Goal: Find specific page/section: Find specific page/section

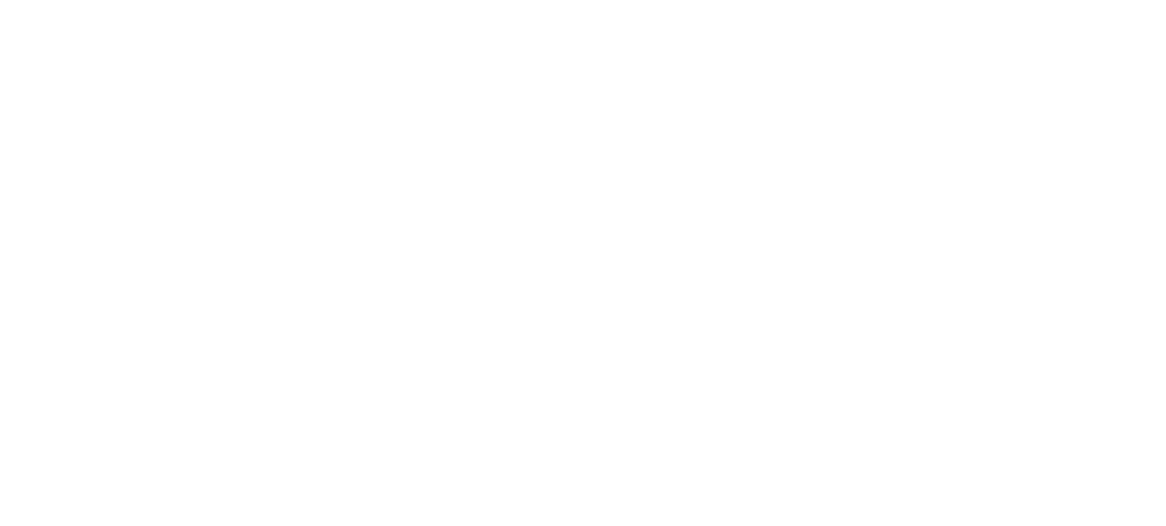
select select "Song"
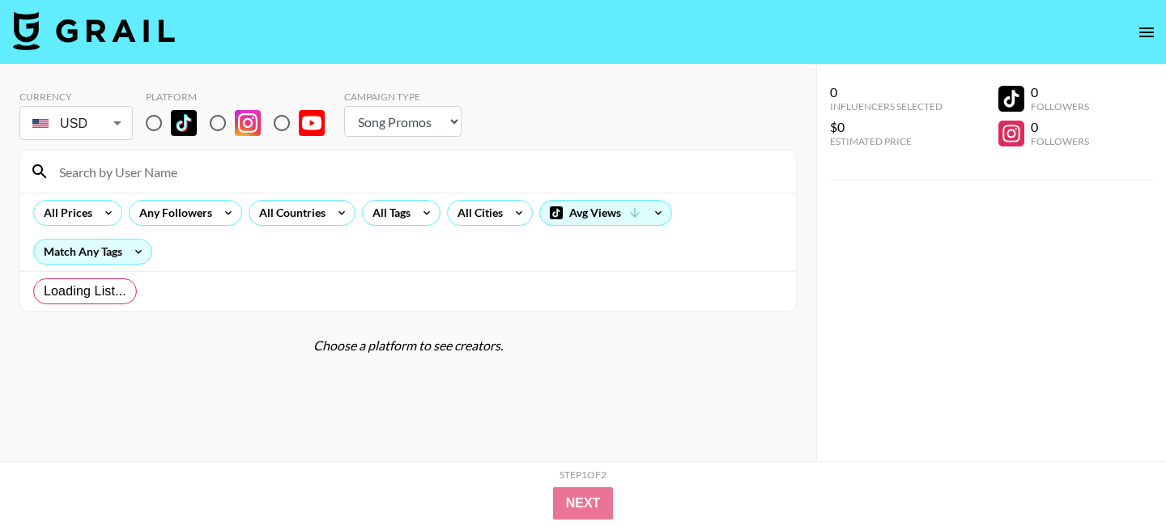
radio input "true"
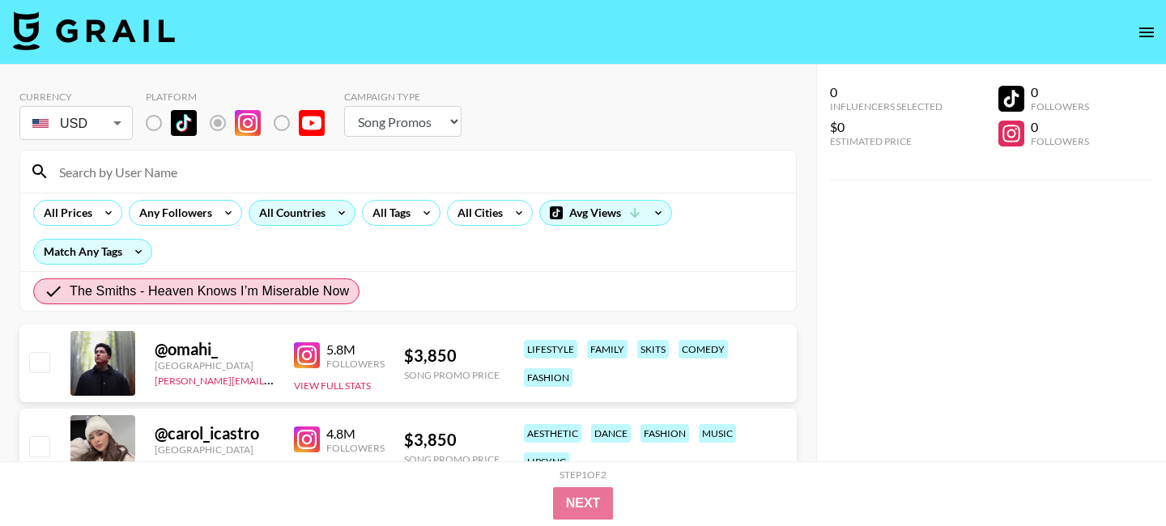
click at [339, 215] on icon at bounding box center [342, 213] width 26 height 24
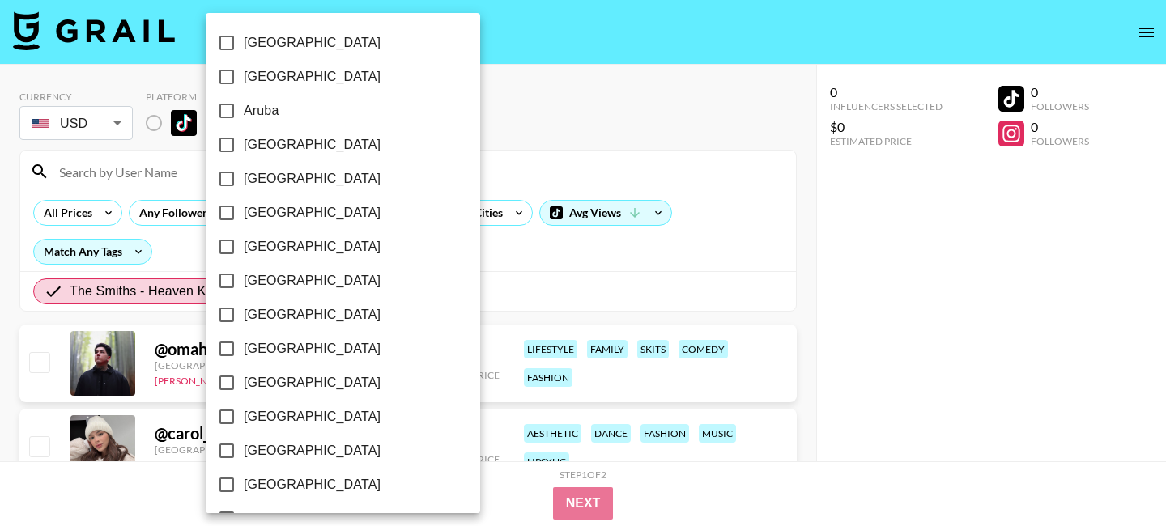
click at [479, 241] on div at bounding box center [583, 263] width 1166 height 526
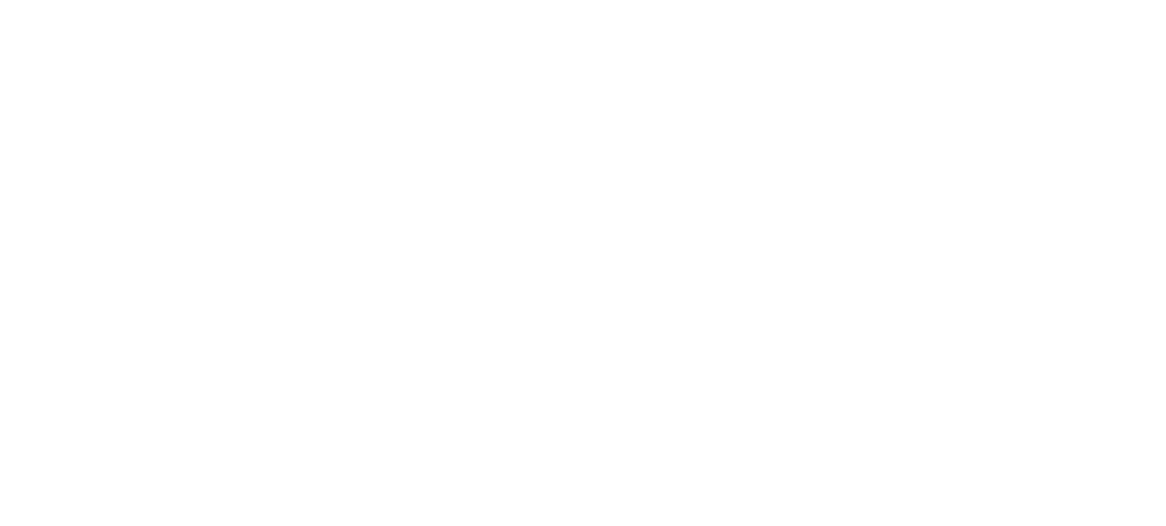
select select "Song"
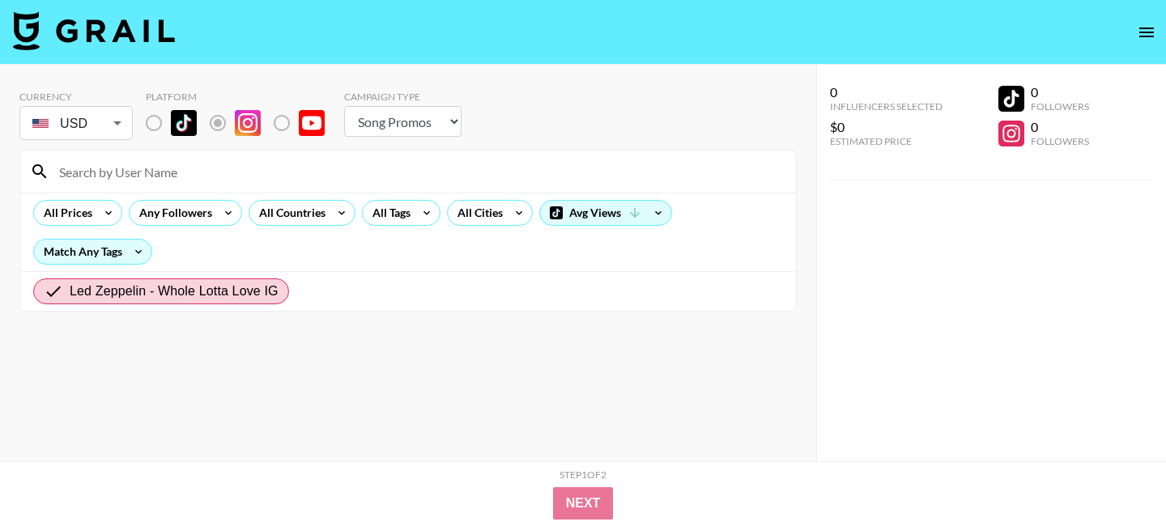
radio input "true"
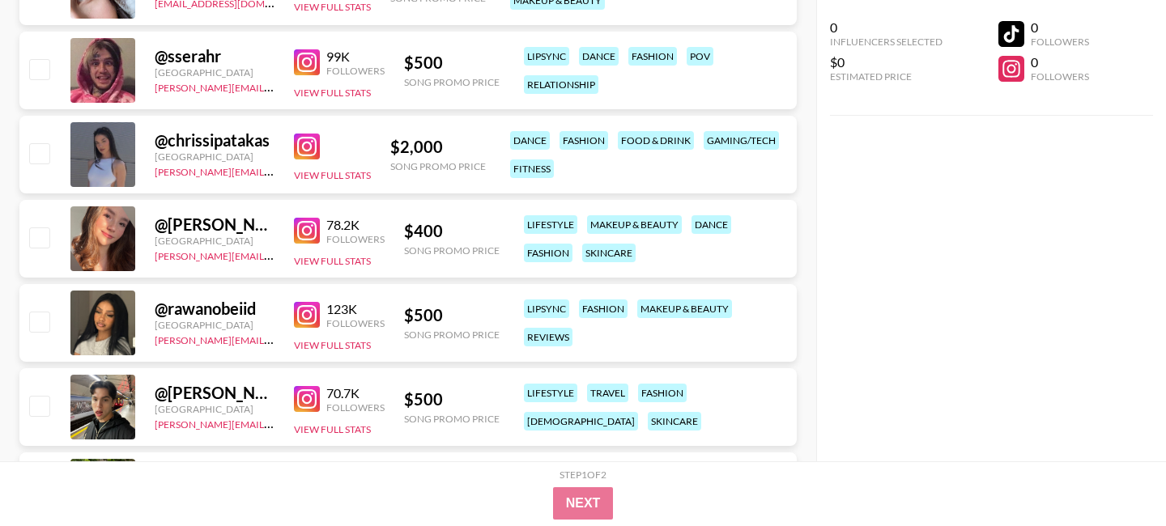
scroll to position [888, 0]
